Goal: Task Accomplishment & Management: Use online tool/utility

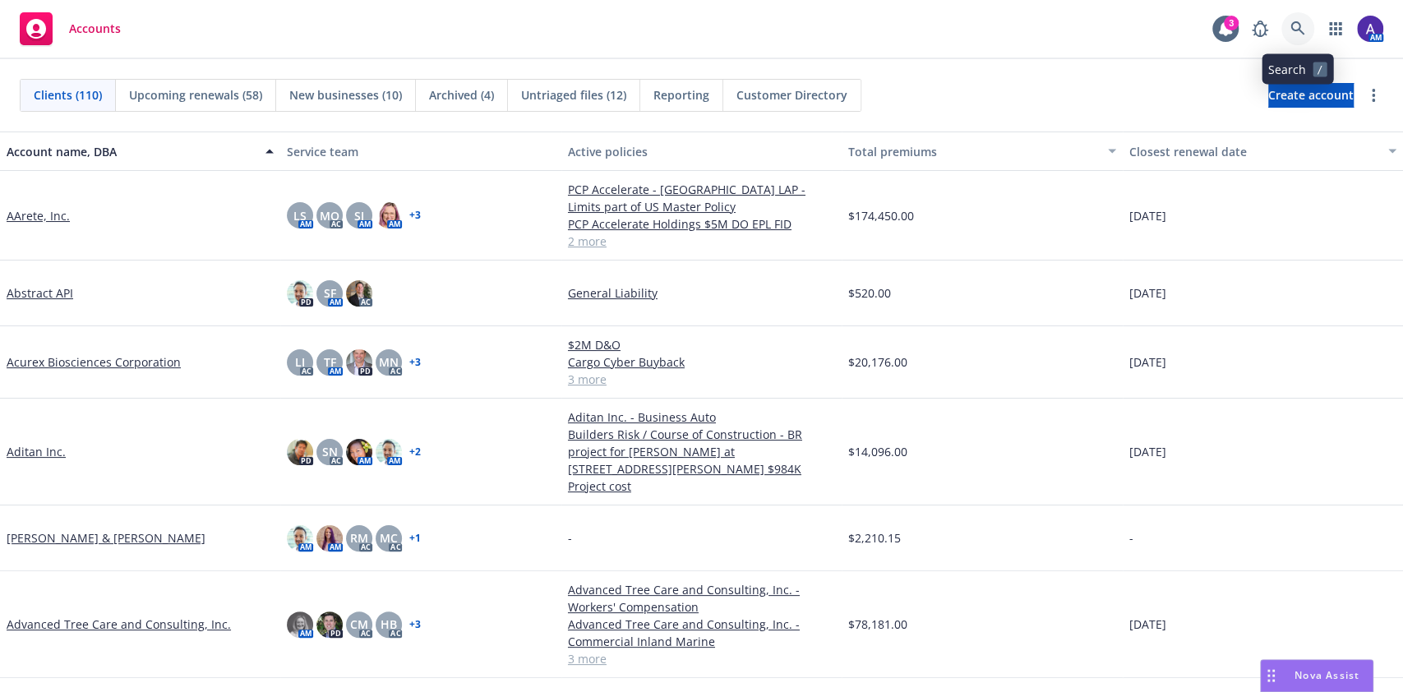
click at [691, 24] on link at bounding box center [1298, 28] width 33 height 33
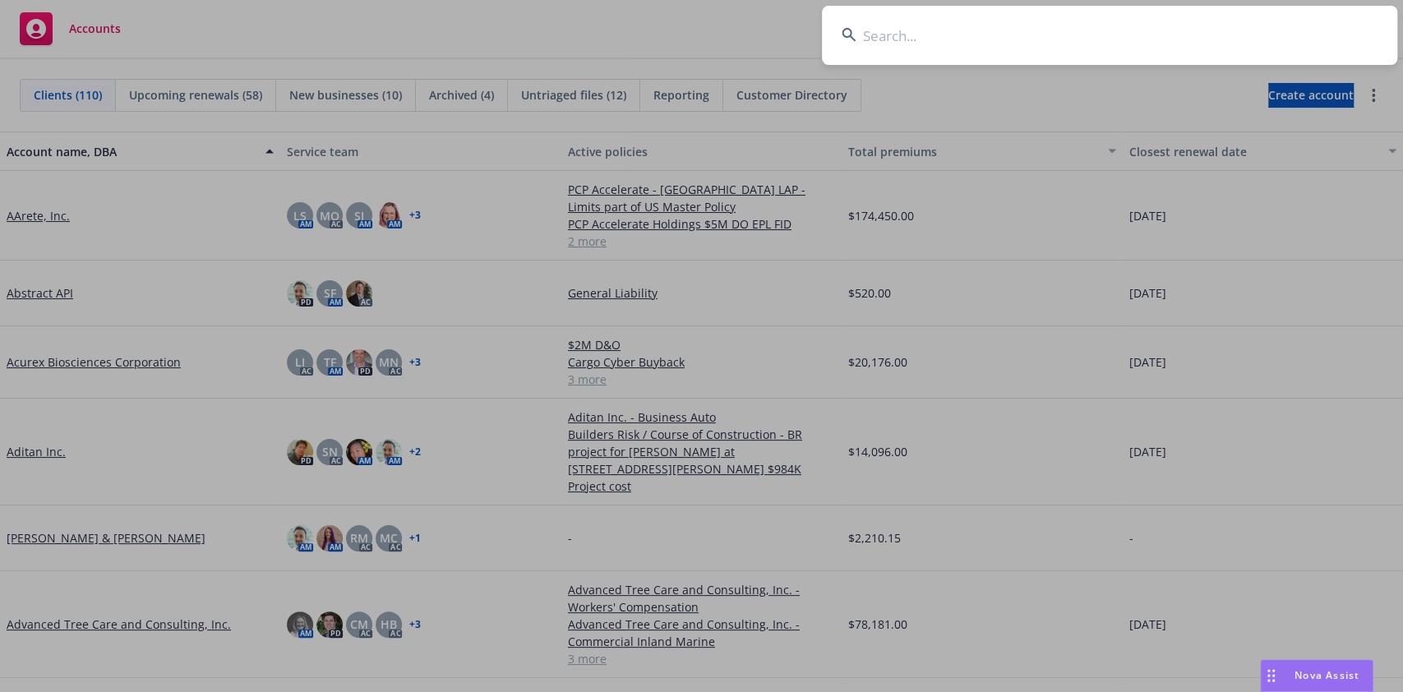
click at [691, 36] on input at bounding box center [1110, 35] width 576 height 59
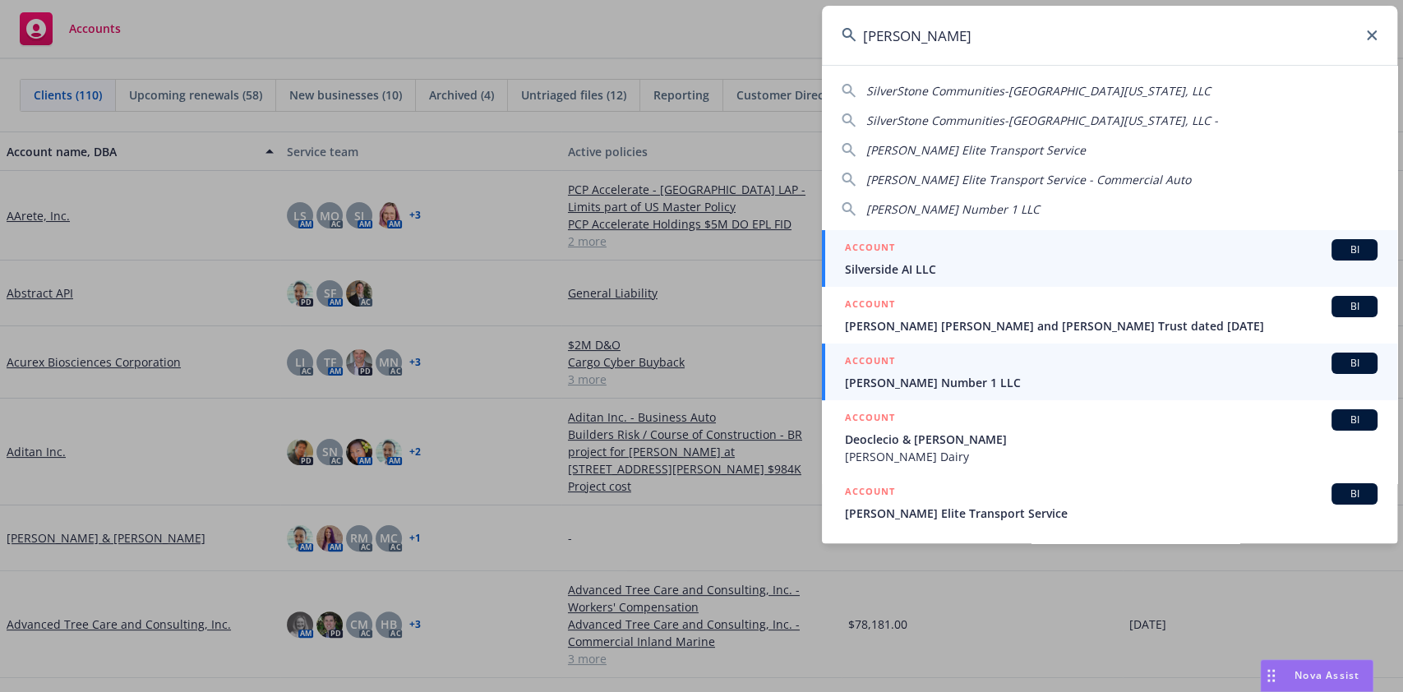
type input "[PERSON_NAME]"
click at [691, 242] on span "[PERSON_NAME] Number 1 LLC" at bounding box center [1111, 382] width 533 height 17
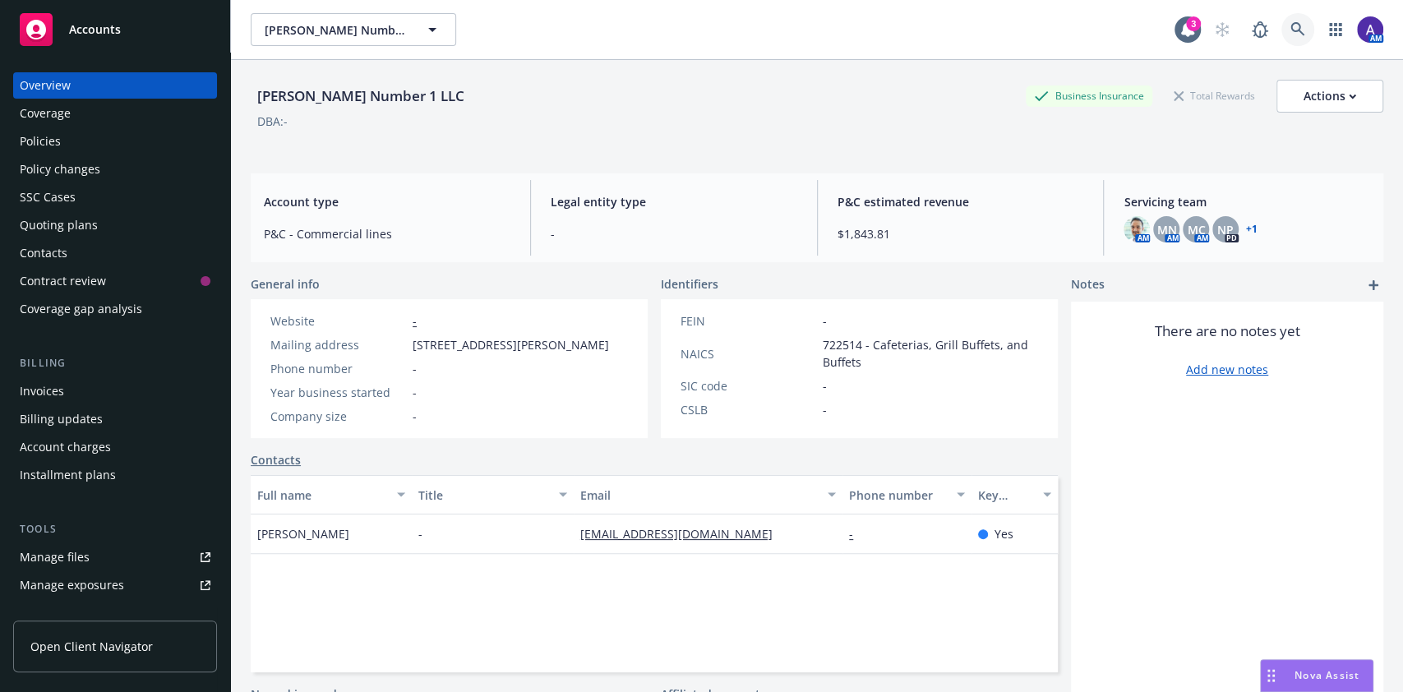
click at [691, 30] on icon at bounding box center [1298, 29] width 15 height 15
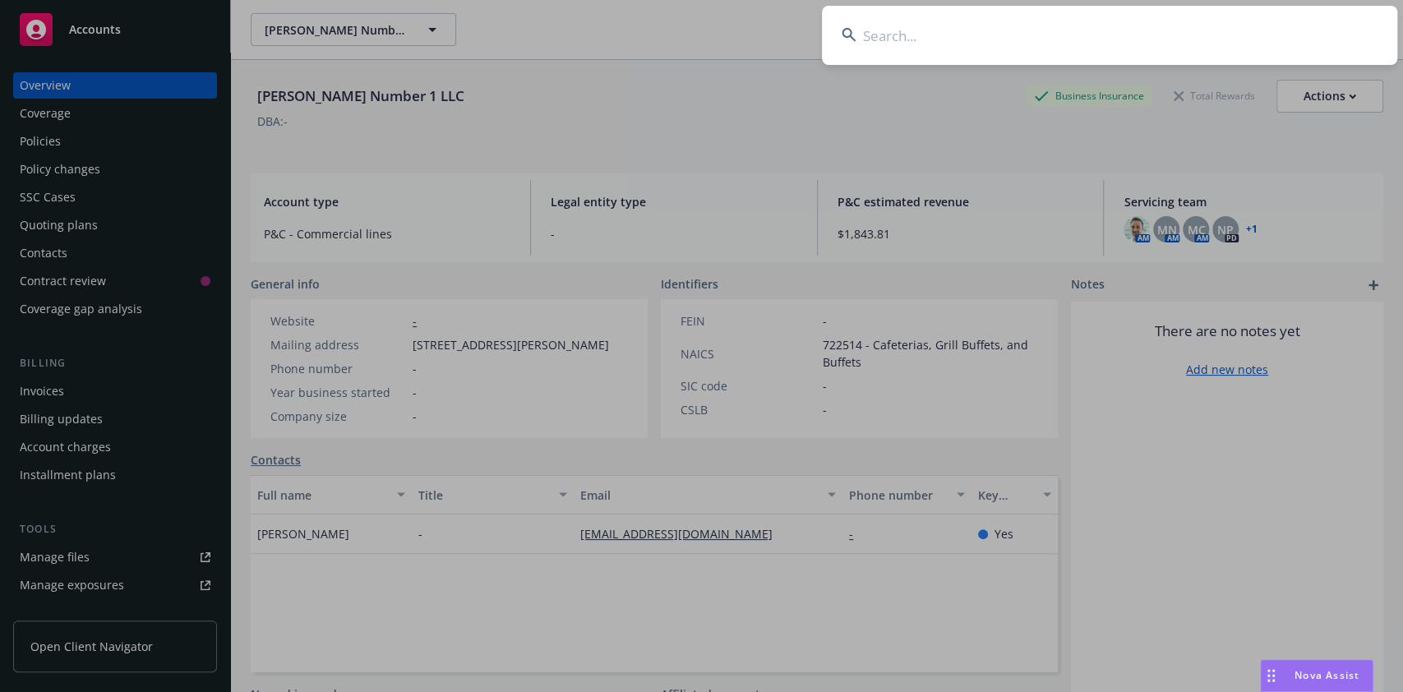
click at [691, 34] on input at bounding box center [1110, 35] width 576 height 59
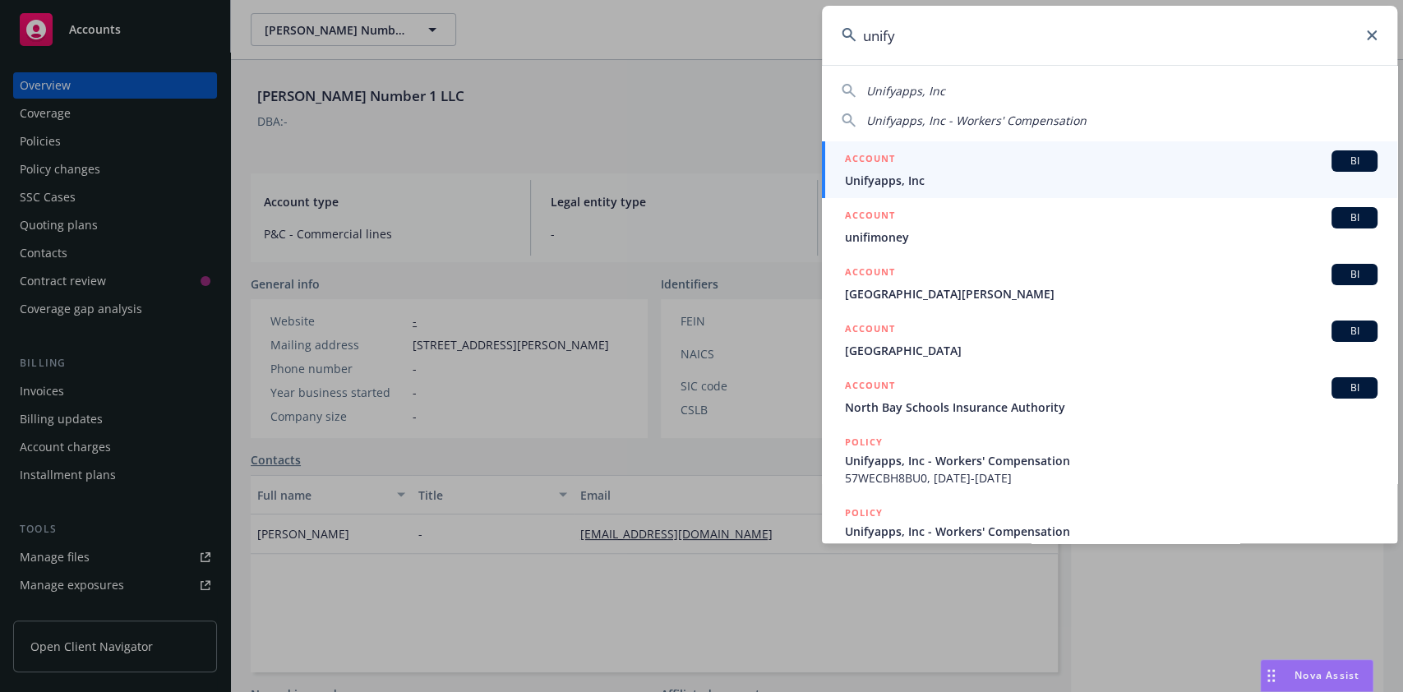
type input "unify"
click at [691, 178] on span "Unifyapps, Inc" at bounding box center [1111, 180] width 533 height 17
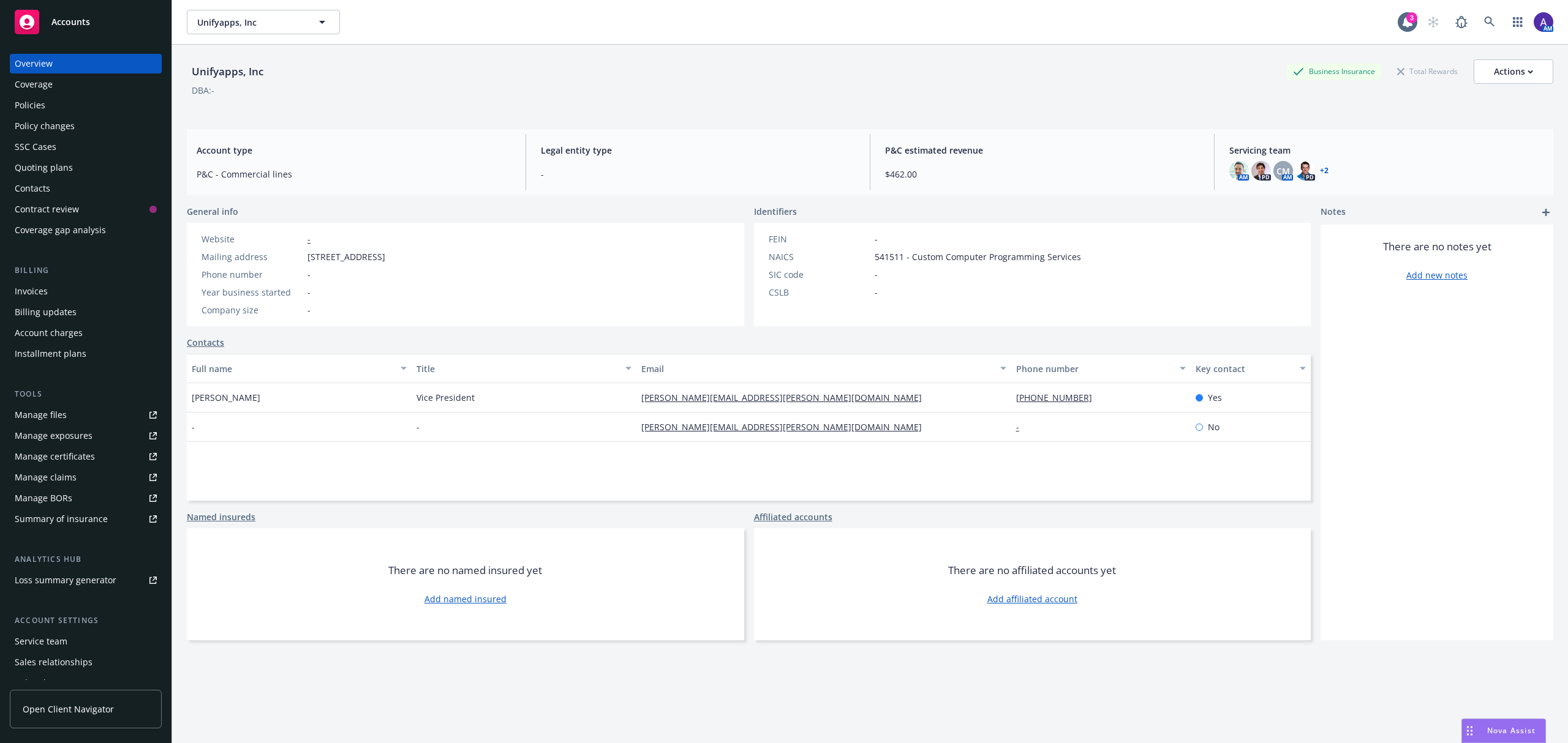
click at [36, 103] on div "Policies" at bounding box center [30, 105] width 31 height 19
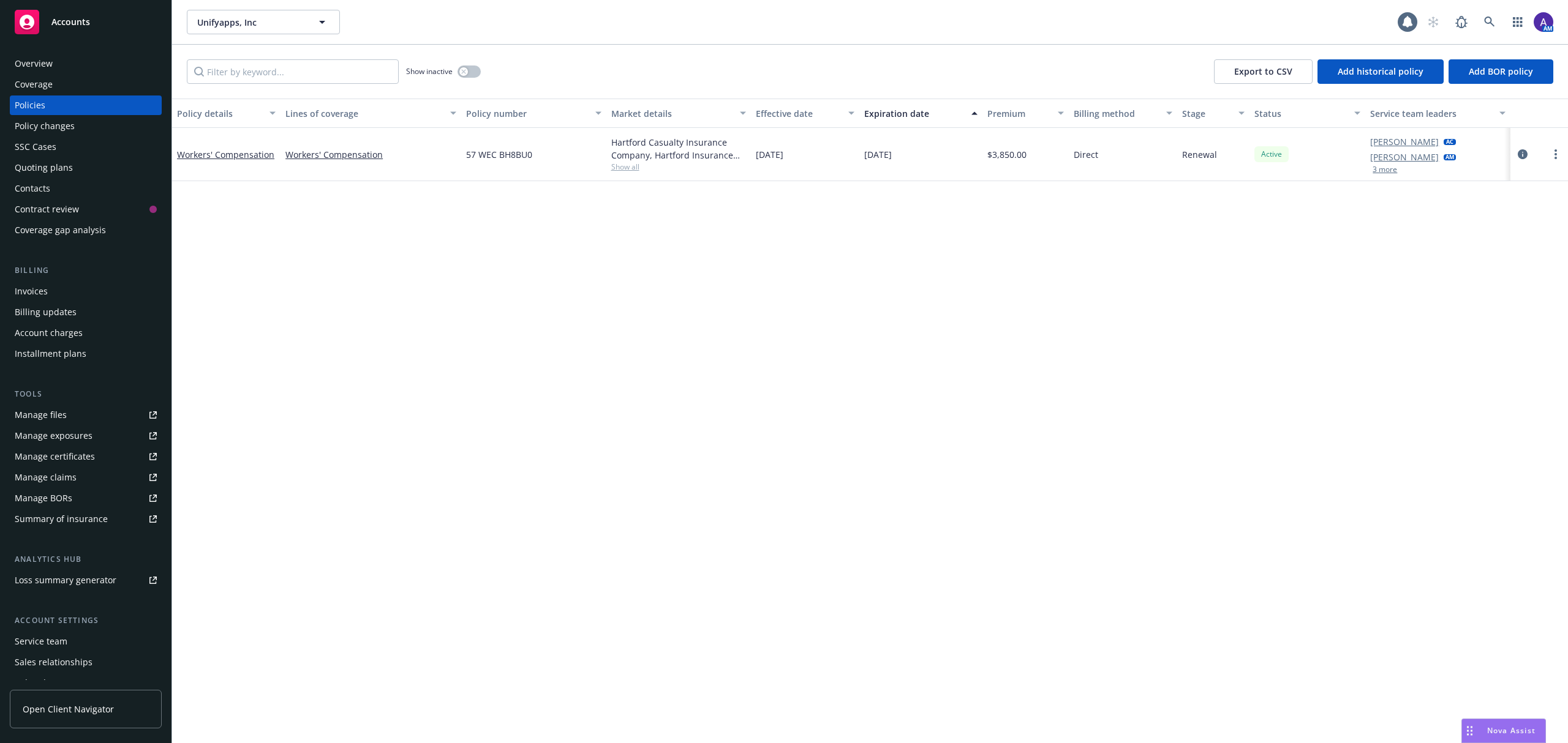
click at [65, 163] on div "Quoting plans" at bounding box center [44, 168] width 58 height 19
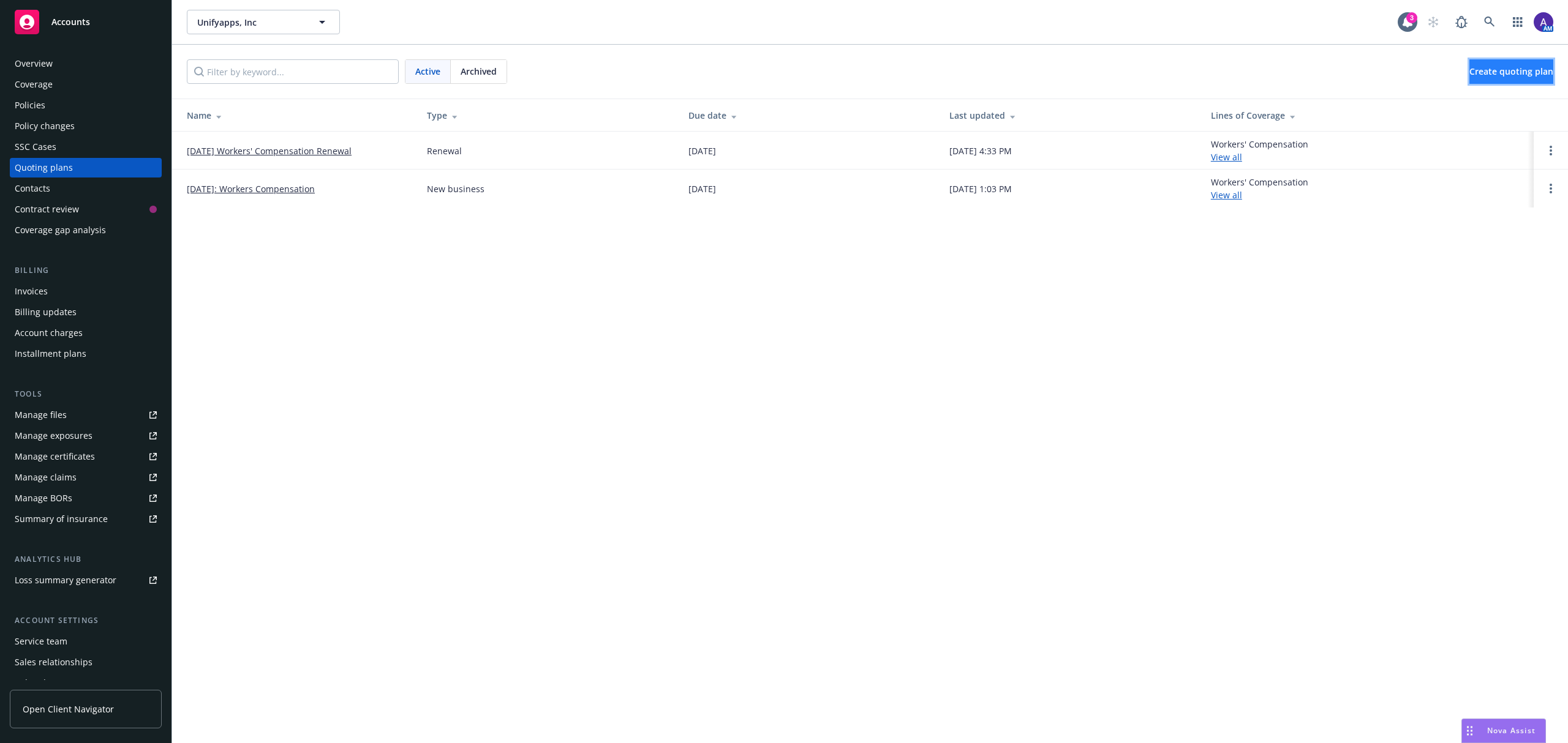
click at [515, 71] on span "Create quoting plan" at bounding box center [1511, 71] width 84 height 12
